Goal: Entertainment & Leisure: Consume media (video, audio)

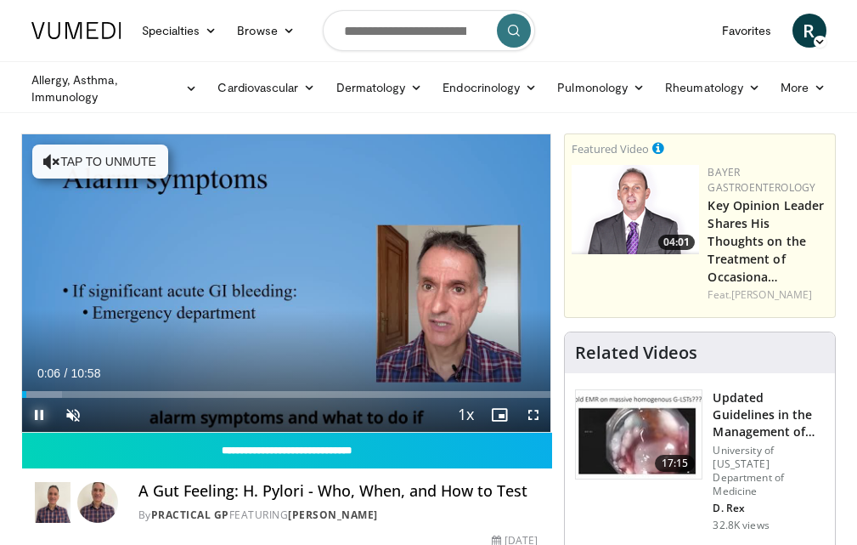
click at [38, 408] on span "Video Player" at bounding box center [39, 415] width 34 height 34
click at [33, 406] on span "Video Player" at bounding box center [39, 415] width 34 height 34
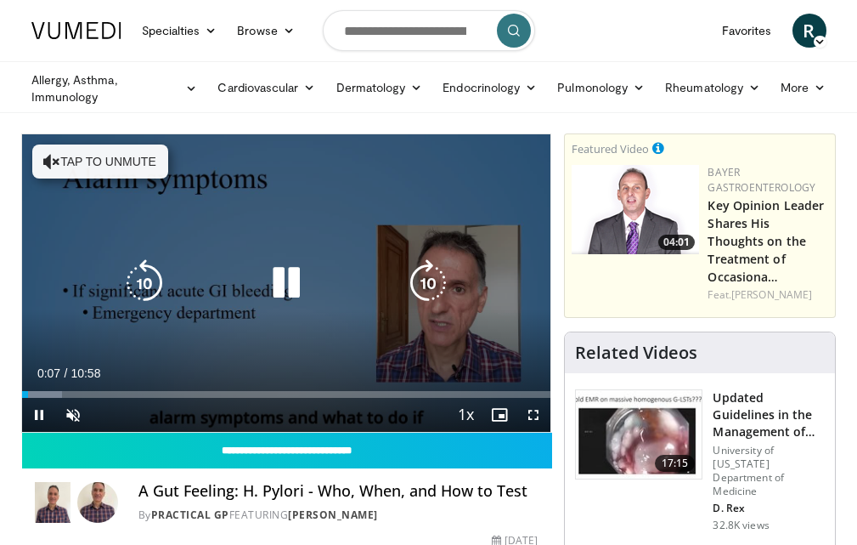
click at [89, 154] on button "Tap to unmute" at bounding box center [100, 161] width 136 height 34
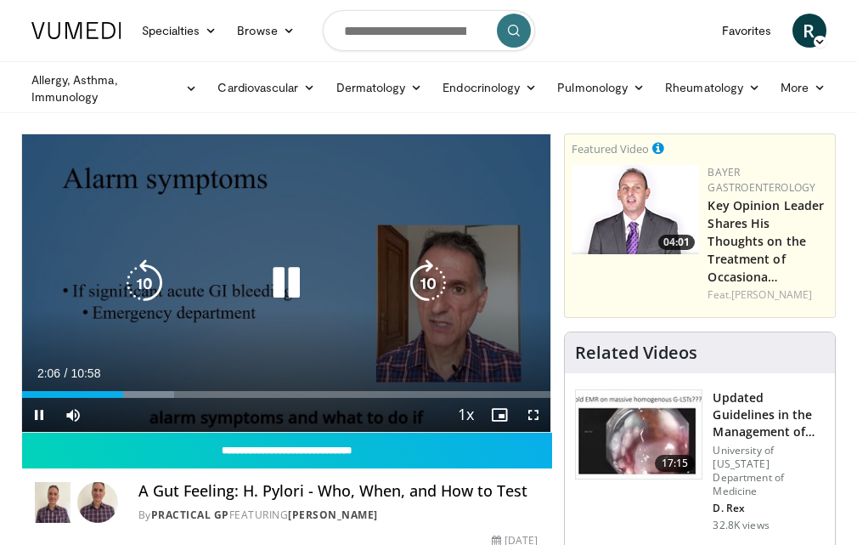
click at [280, 276] on icon "Video Player" at bounding box center [286, 283] width 48 height 48
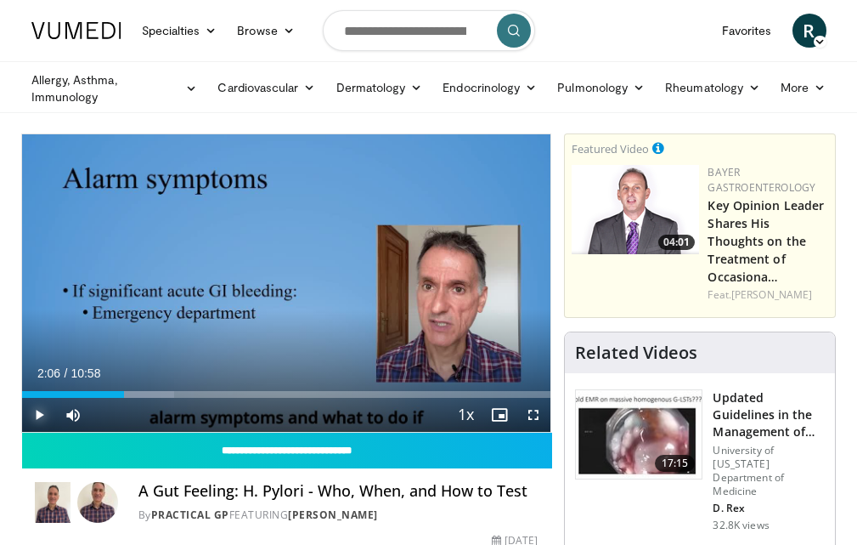
click at [39, 411] on span "Video Player" at bounding box center [39, 415] width 34 height 34
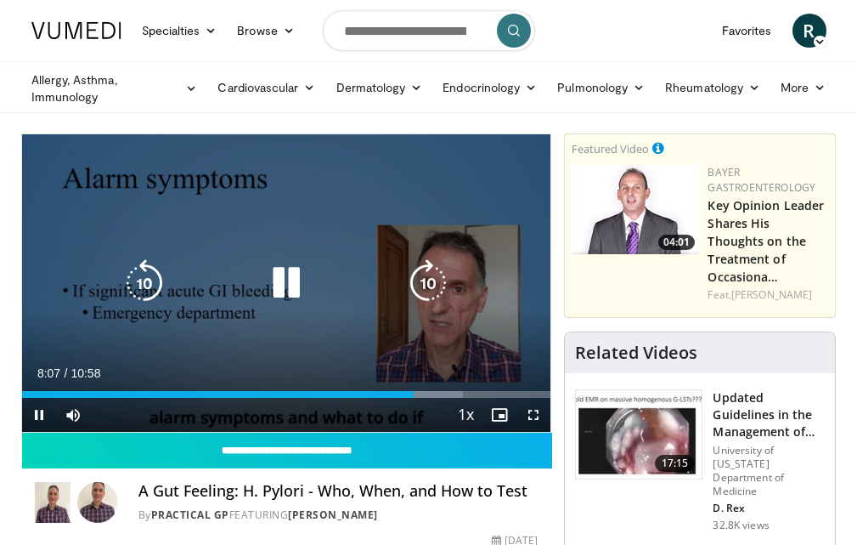
click at [279, 275] on icon "Video Player" at bounding box center [286, 283] width 48 height 48
click at [422, 276] on icon "Video Player" at bounding box center [428, 283] width 48 height 48
click at [421, 279] on icon "Video Player" at bounding box center [428, 283] width 48 height 48
click at [278, 287] on icon "Video Player" at bounding box center [286, 283] width 48 height 48
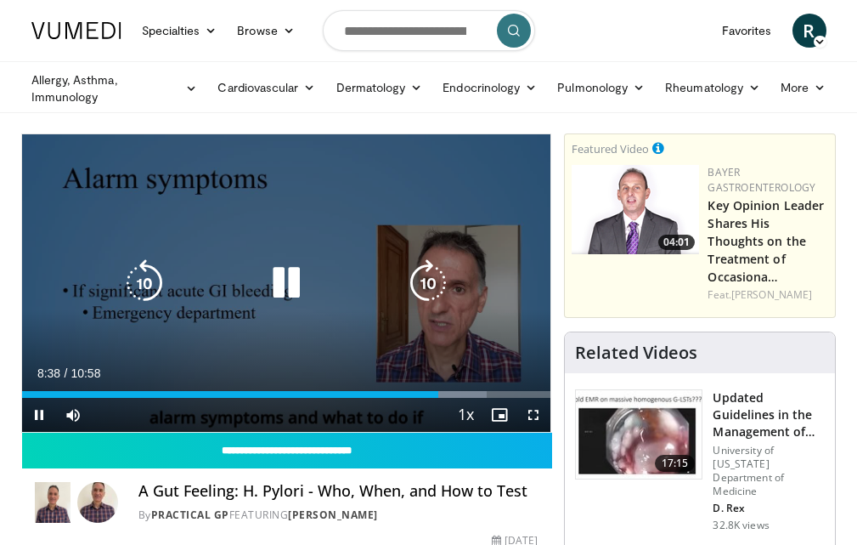
click at [420, 279] on icon "Video Player" at bounding box center [428, 283] width 48 height 48
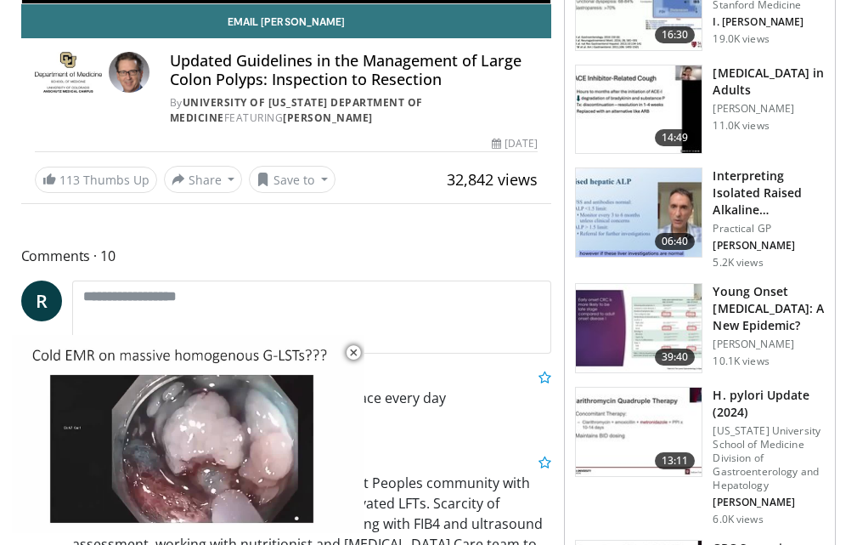
scroll to position [425, 0]
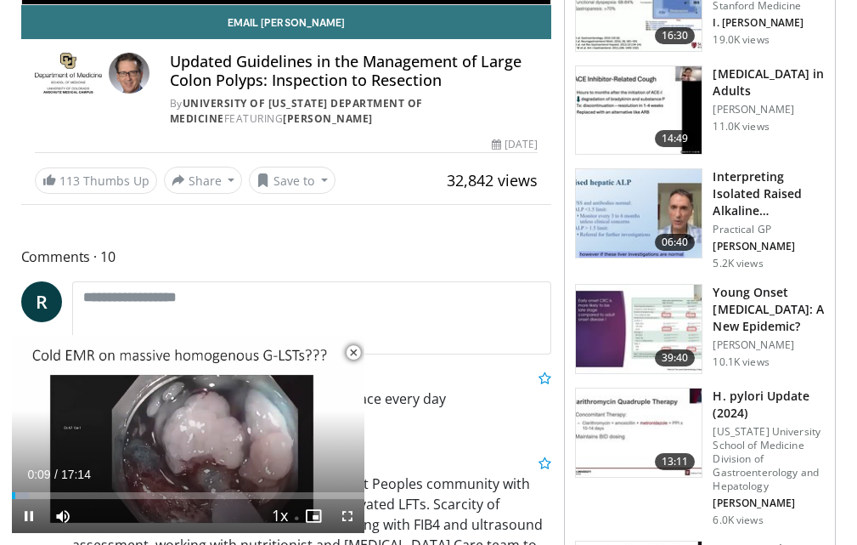
click at [345, 352] on span "Video Player" at bounding box center [353, 353] width 34 height 34
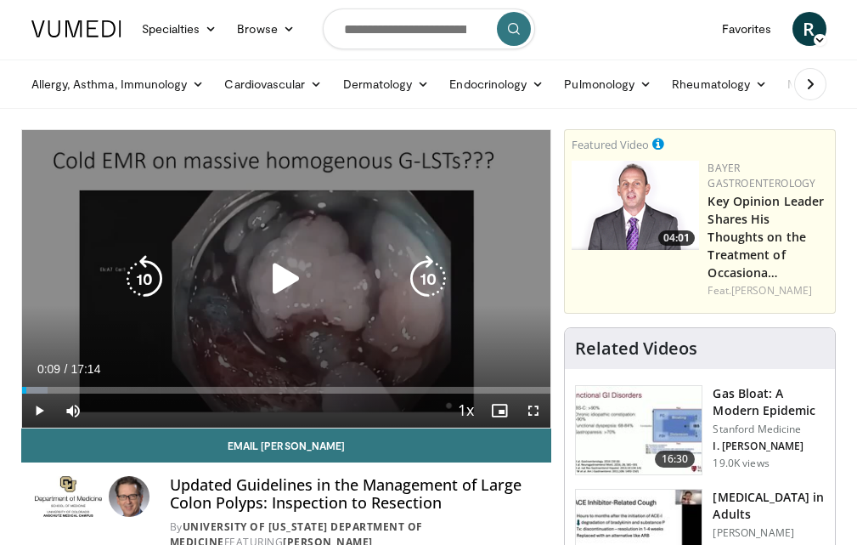
scroll to position [0, 0]
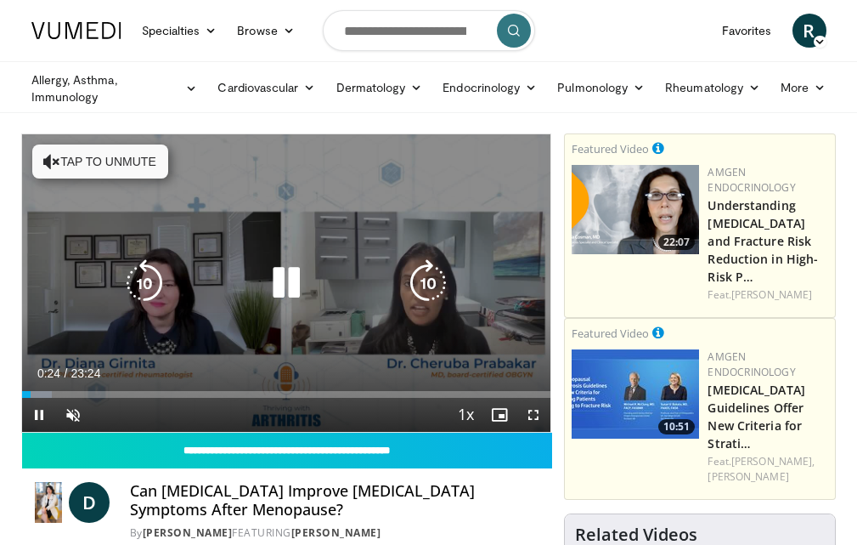
scroll to position [85, 0]
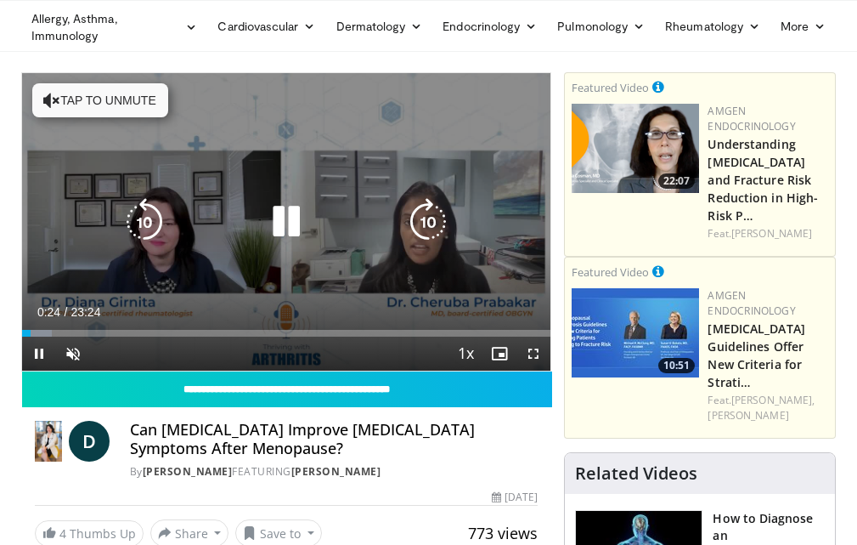
click at [69, 161] on div "10 seconds Tap to unmute" at bounding box center [286, 221] width 529 height 297
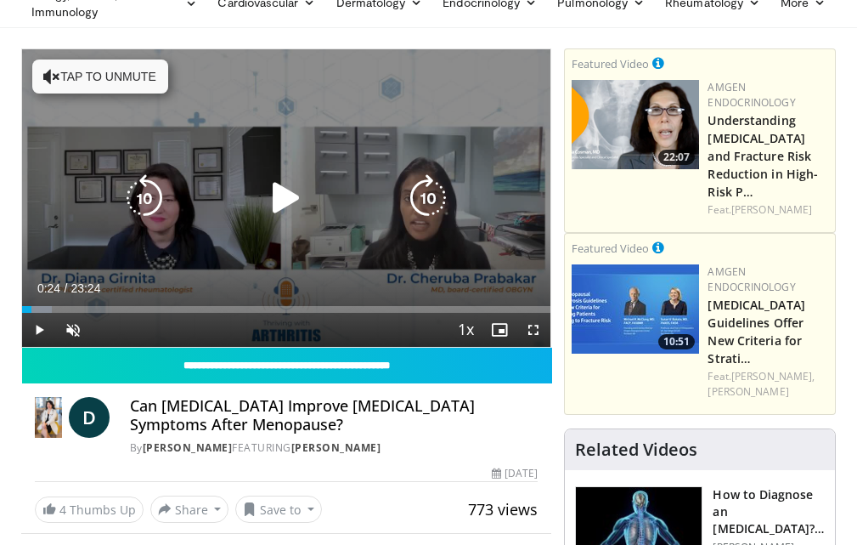
click at [91, 71] on button "Tap to unmute" at bounding box center [100, 76] width 136 height 34
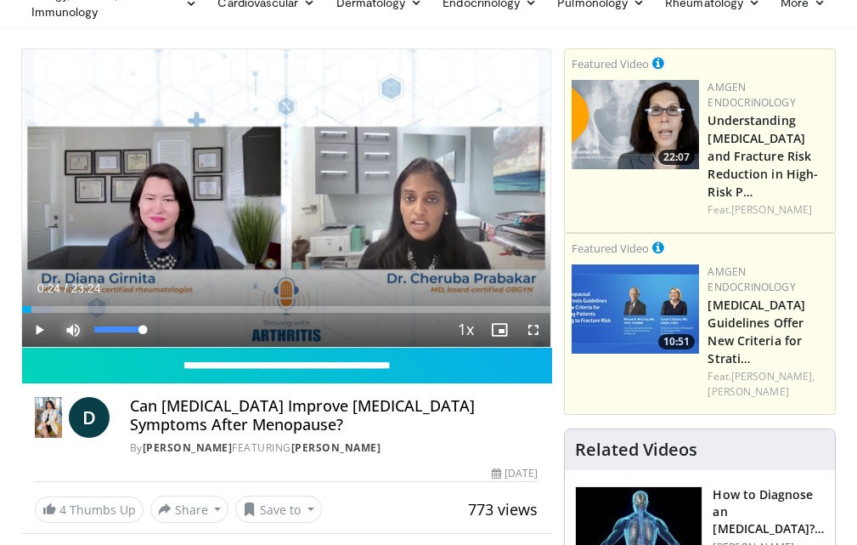
click at [72, 322] on span "Video Player" at bounding box center [73, 330] width 34 height 34
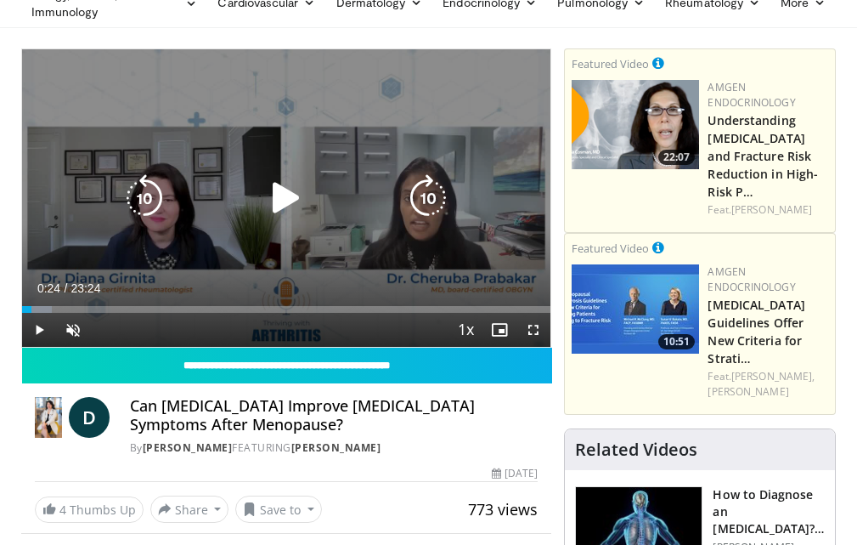
click at [288, 193] on icon "Video Player" at bounding box center [286, 198] width 48 height 48
click at [283, 269] on div "10 seconds Tap to unmute" at bounding box center [286, 197] width 529 height 297
click at [284, 269] on div "10 seconds Tap to unmute" at bounding box center [286, 197] width 529 height 297
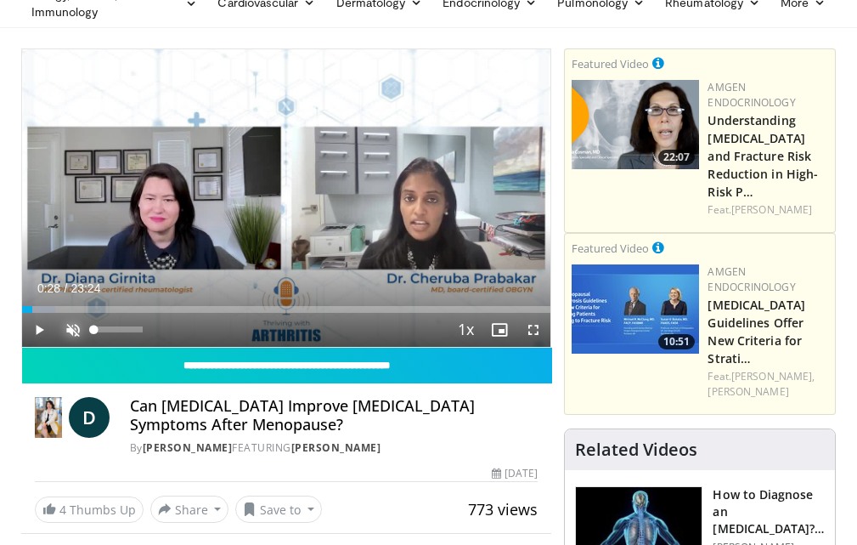
click at [64, 324] on span "Video Player" at bounding box center [73, 330] width 34 height 34
click at [26, 324] on span "Video Player" at bounding box center [39, 330] width 34 height 34
drag, startPoint x: 38, startPoint y: 310, endPoint x: 0, endPoint y: 313, distance: 38.4
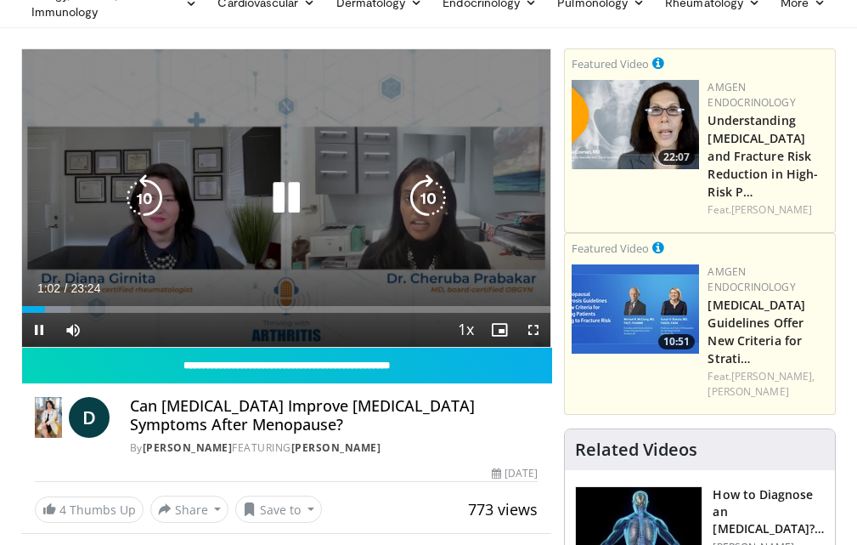
click at [281, 194] on icon "Video Player" at bounding box center [286, 198] width 48 height 48
